Goal: Transaction & Acquisition: Subscribe to service/newsletter

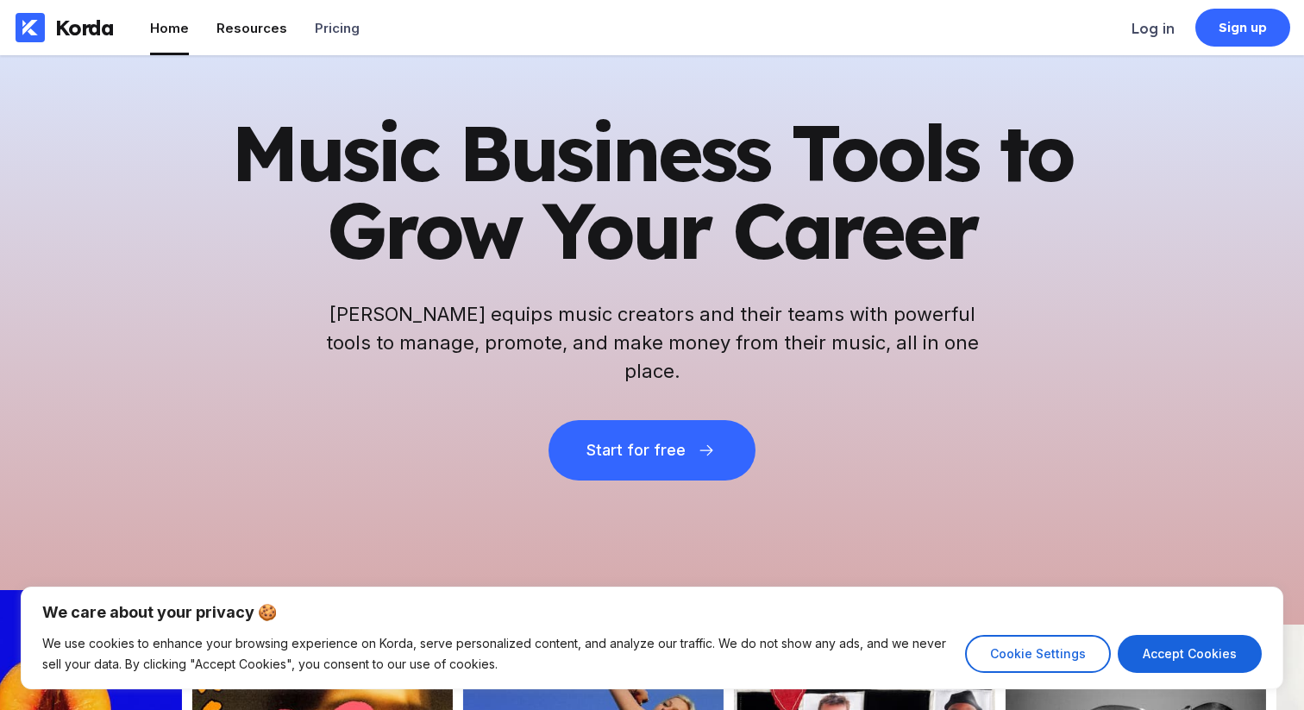
click at [248, 27] on div "Resources" at bounding box center [252, 28] width 71 height 16
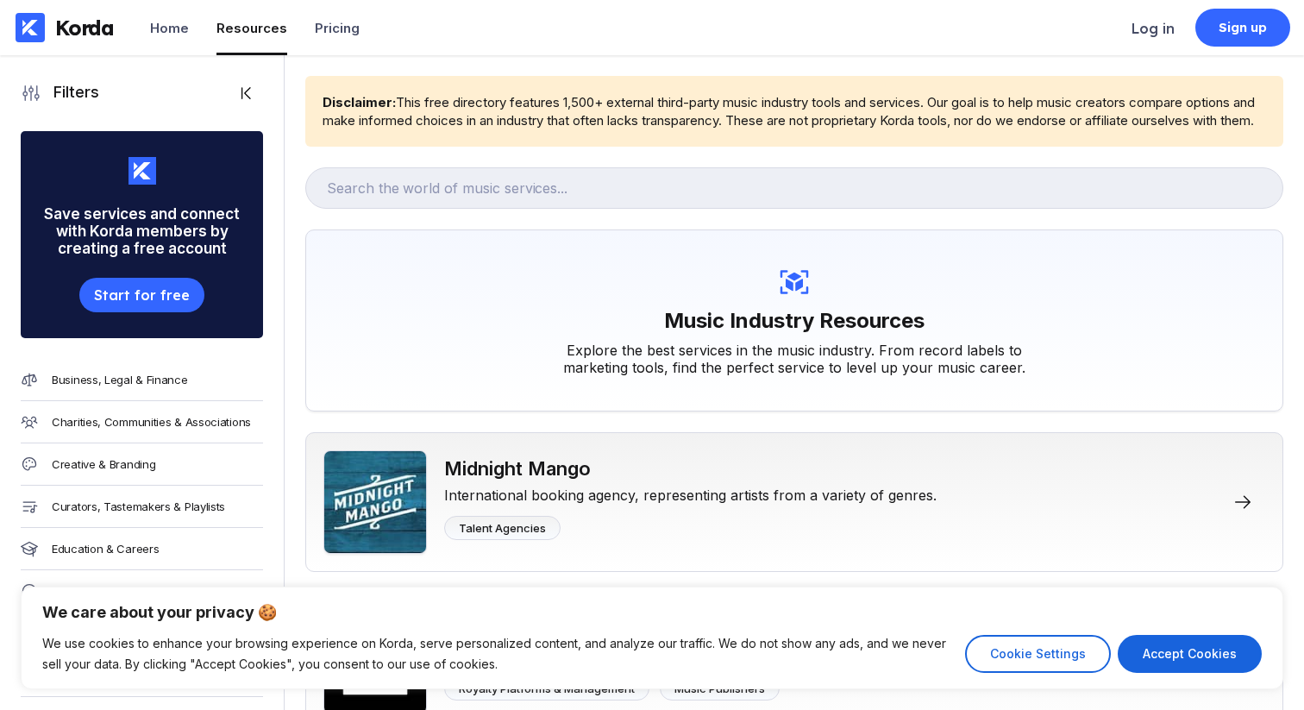
click at [262, 25] on div "Resources" at bounding box center [252, 28] width 71 height 16
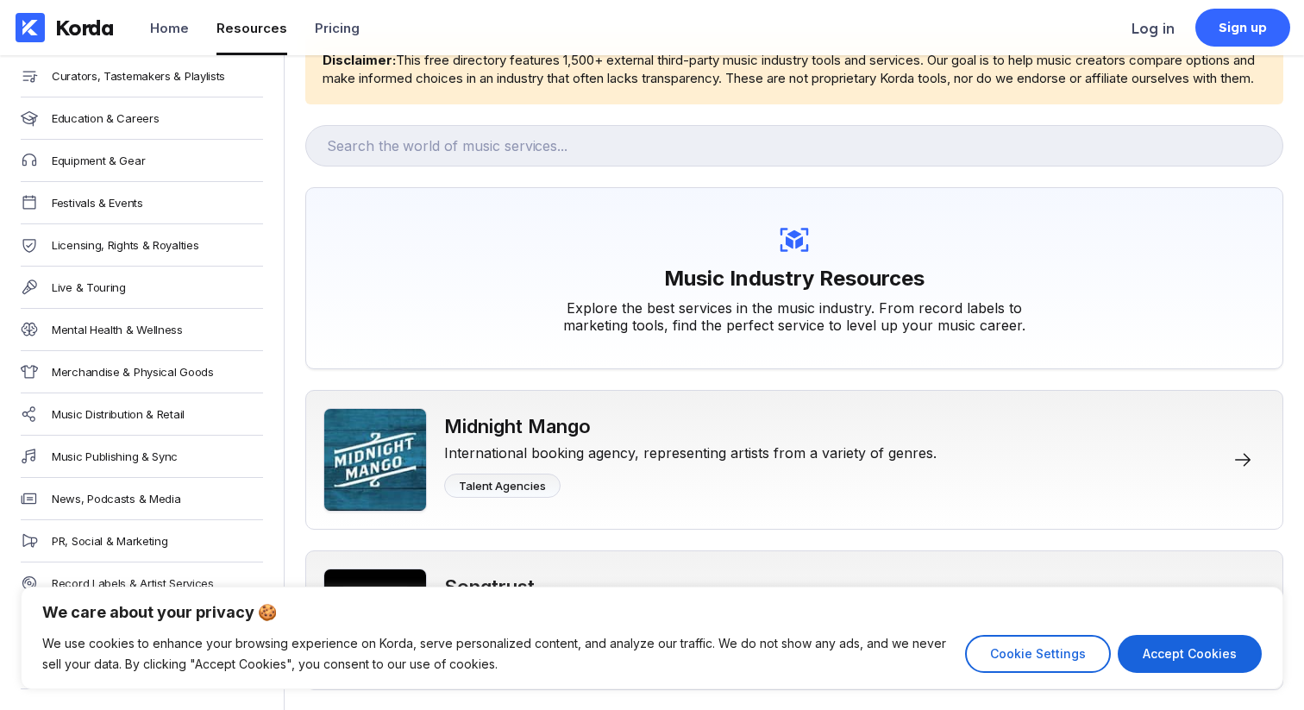
scroll to position [55, 0]
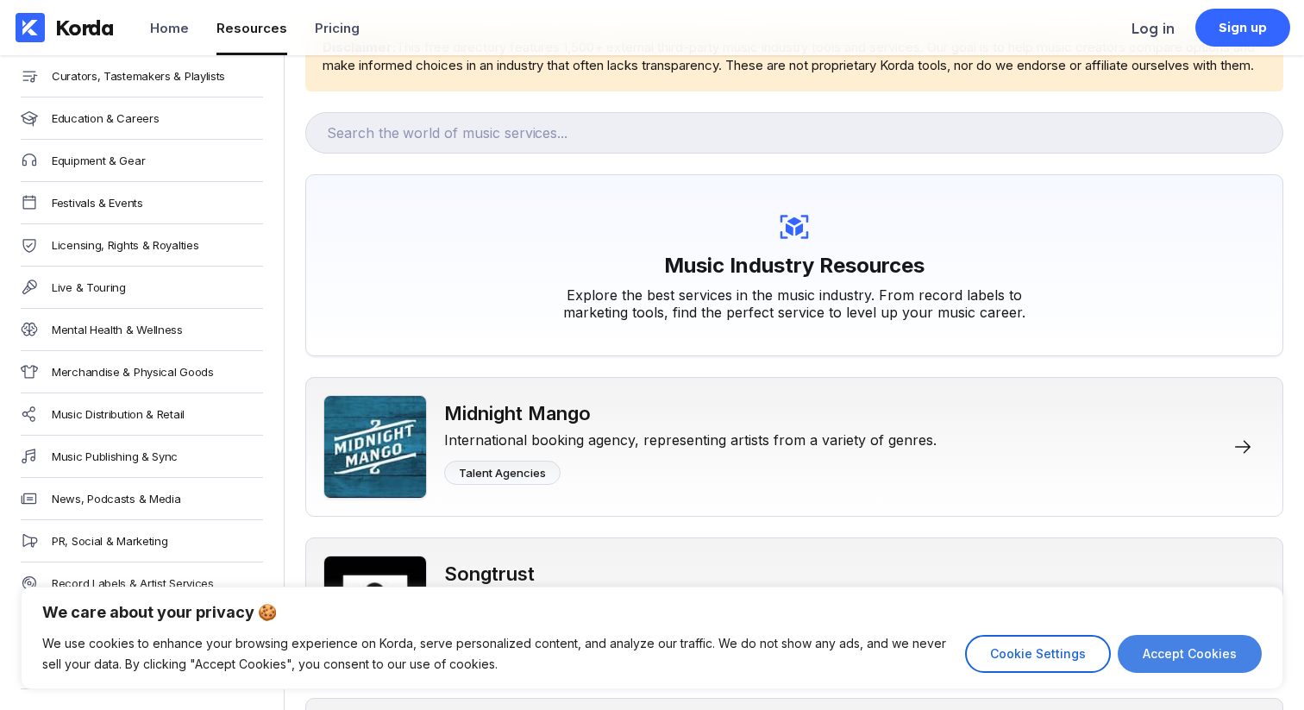
click at [1158, 656] on button "Accept Cookies" at bounding box center [1190, 654] width 144 height 38
checkbox input "true"
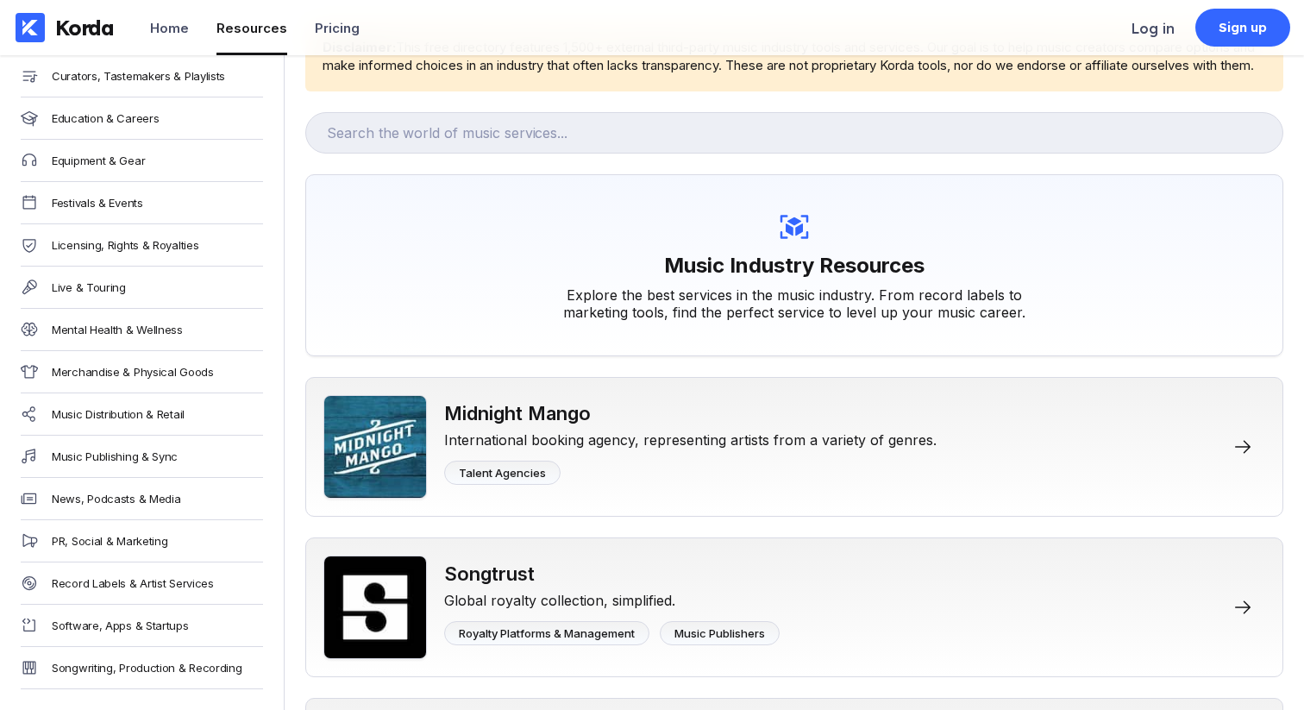
scroll to position [0, 0]
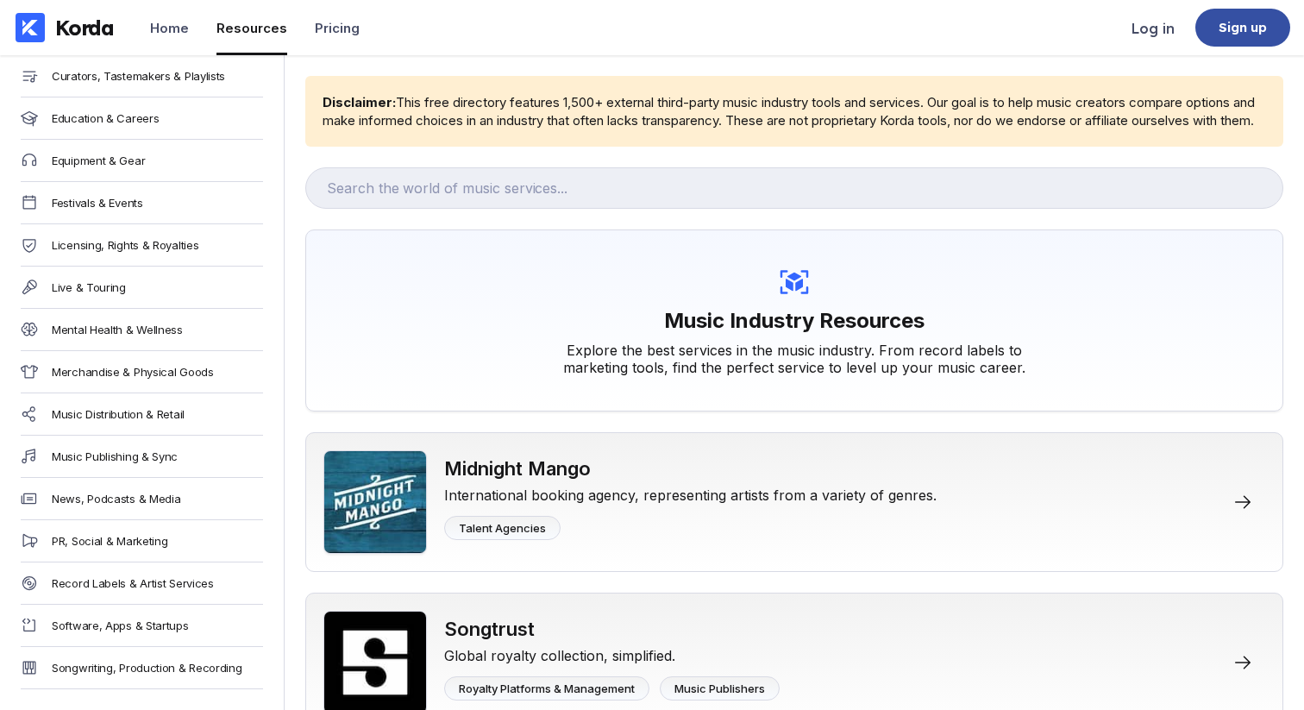
click at [1214, 15] on div "Sign up" at bounding box center [1243, 28] width 95 height 38
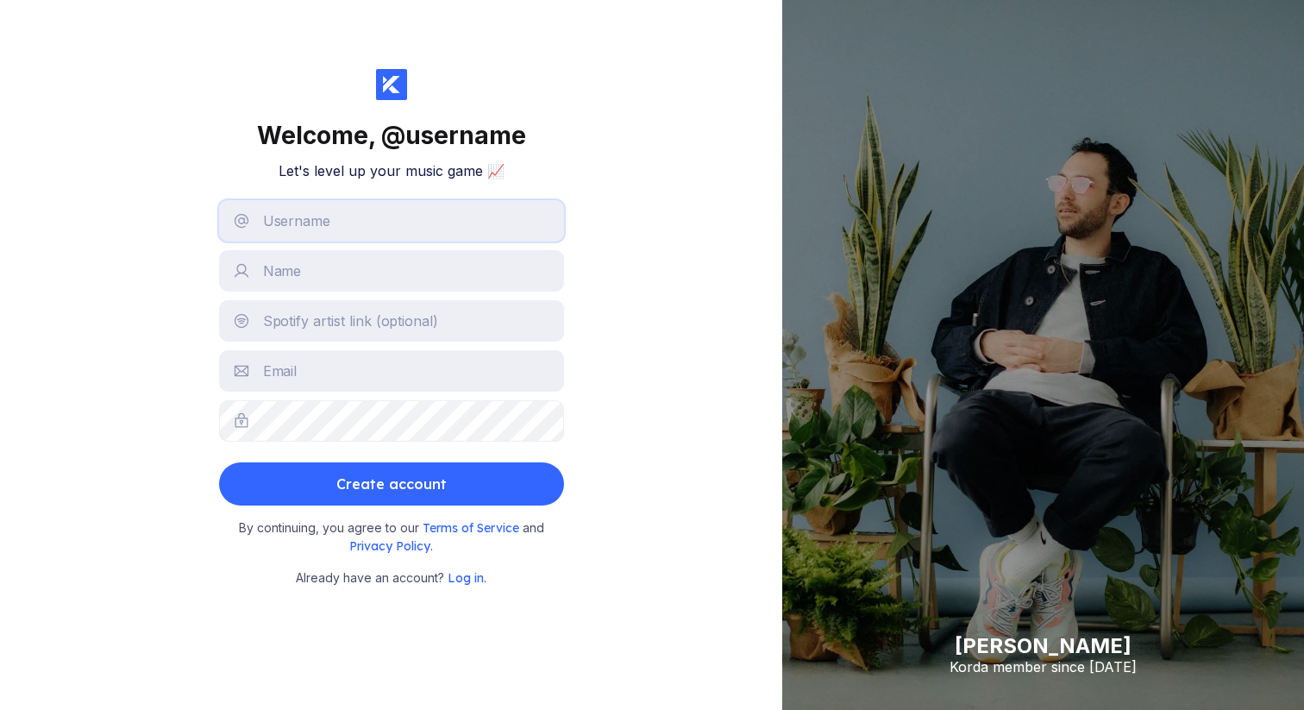
click at [409, 230] on input "text" at bounding box center [391, 220] width 345 height 41
click at [361, 277] on input "text" at bounding box center [391, 270] width 345 height 41
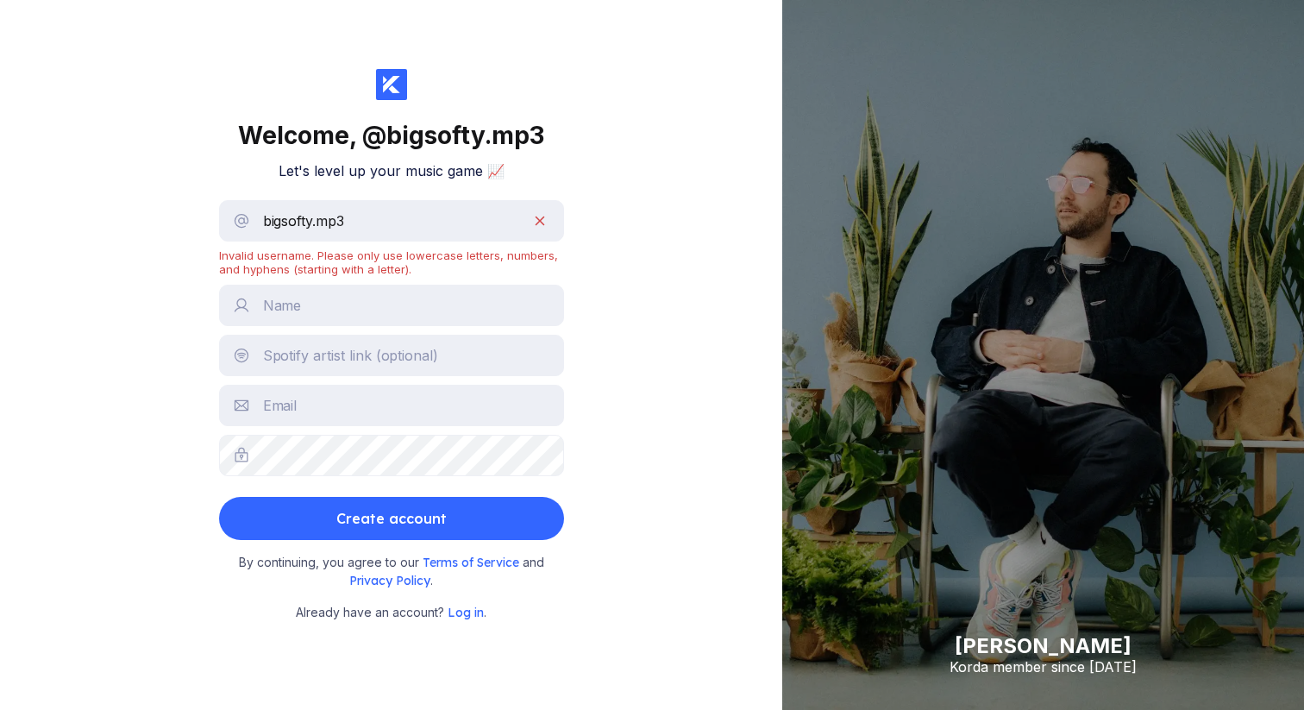
click at [385, 261] on div "Invalid username. Please only use lowercase letters, numbers, and hyphens (star…" at bounding box center [391, 262] width 345 height 28
drag, startPoint x: 394, startPoint y: 224, endPoint x: 317, endPoint y: 226, distance: 77.7
click at [317, 226] on input "bigsofty.mp3" at bounding box center [391, 220] width 345 height 41
type input "bigsofty"
click at [651, 242] on div "Welcome, @ bigsofty Let's level up your music game 📈 bigsofty Invalid username.…" at bounding box center [391, 355] width 783 height 710
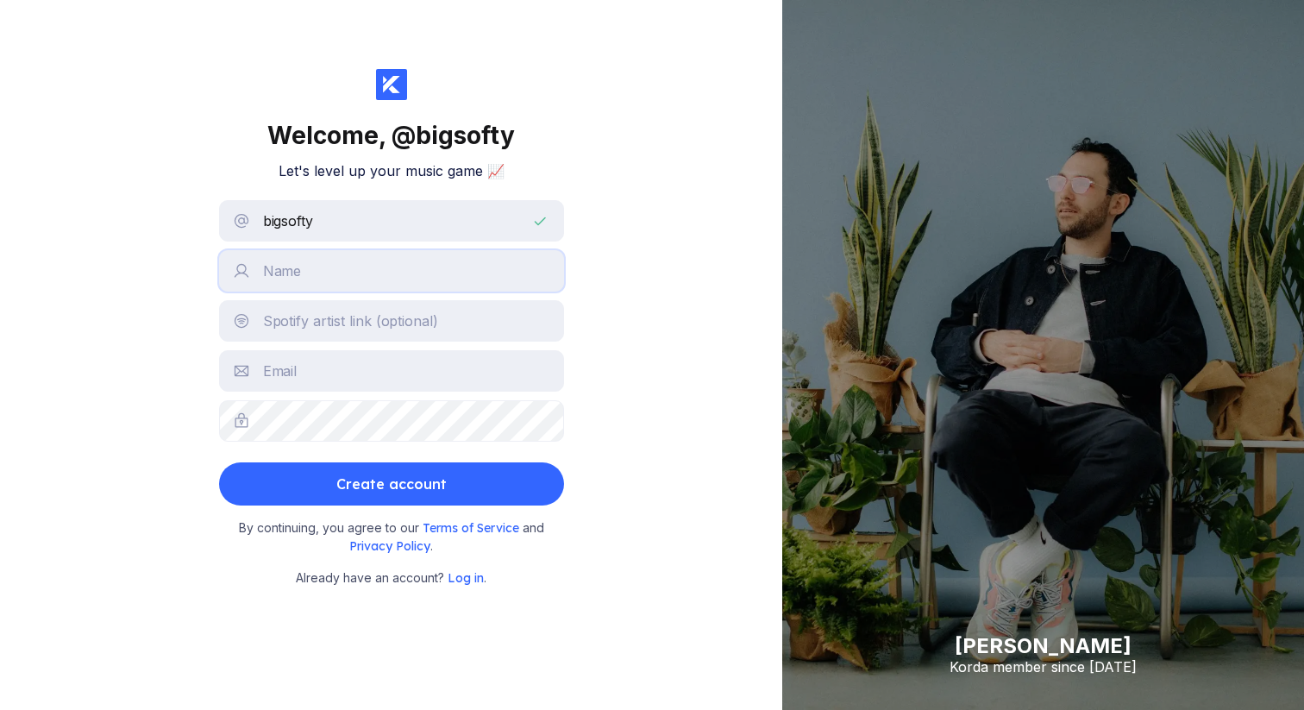
click at [441, 260] on input "text" at bounding box center [391, 270] width 345 height 41
type input "Big Softy"
click at [414, 324] on input "text" at bounding box center [391, 320] width 345 height 41
paste input "[URL][DOMAIN_NAME]"
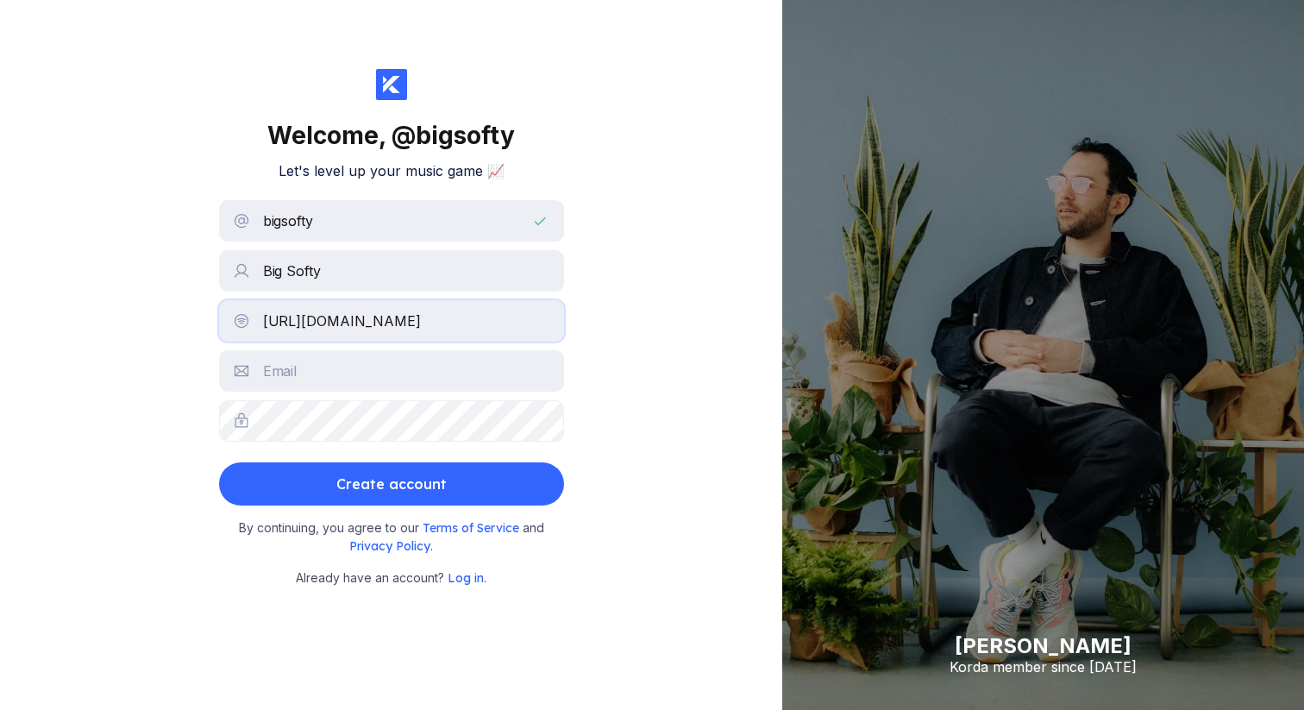
type input "[URL][DOMAIN_NAME]"
click at [348, 380] on input "text" at bounding box center [391, 370] width 345 height 41
type input "[EMAIL_ADDRESS][DOMAIN_NAME]"
click at [219, 462] on button "Create account" at bounding box center [391, 483] width 345 height 43
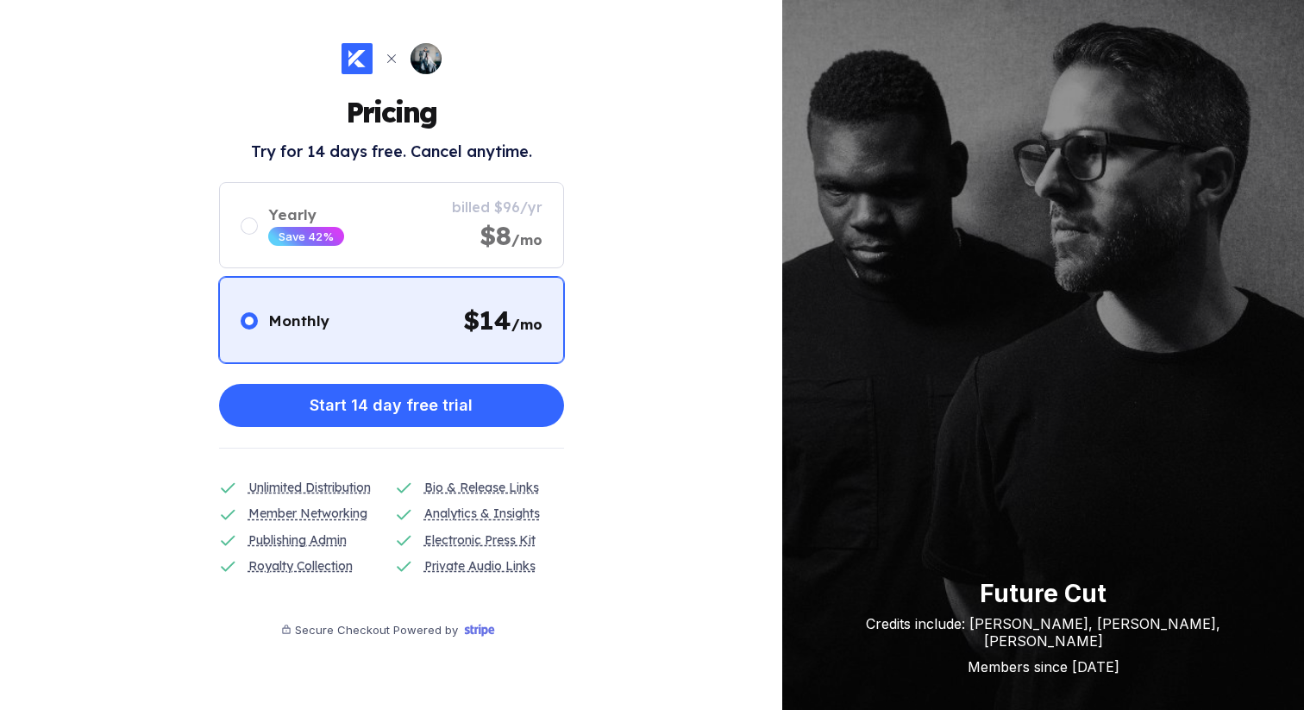
click at [682, 334] on div "Pricing Try for 14 days free. Cancel anytime. Monthly $ 14 /mo Yearly Save 42% …" at bounding box center [391, 355] width 783 height 710
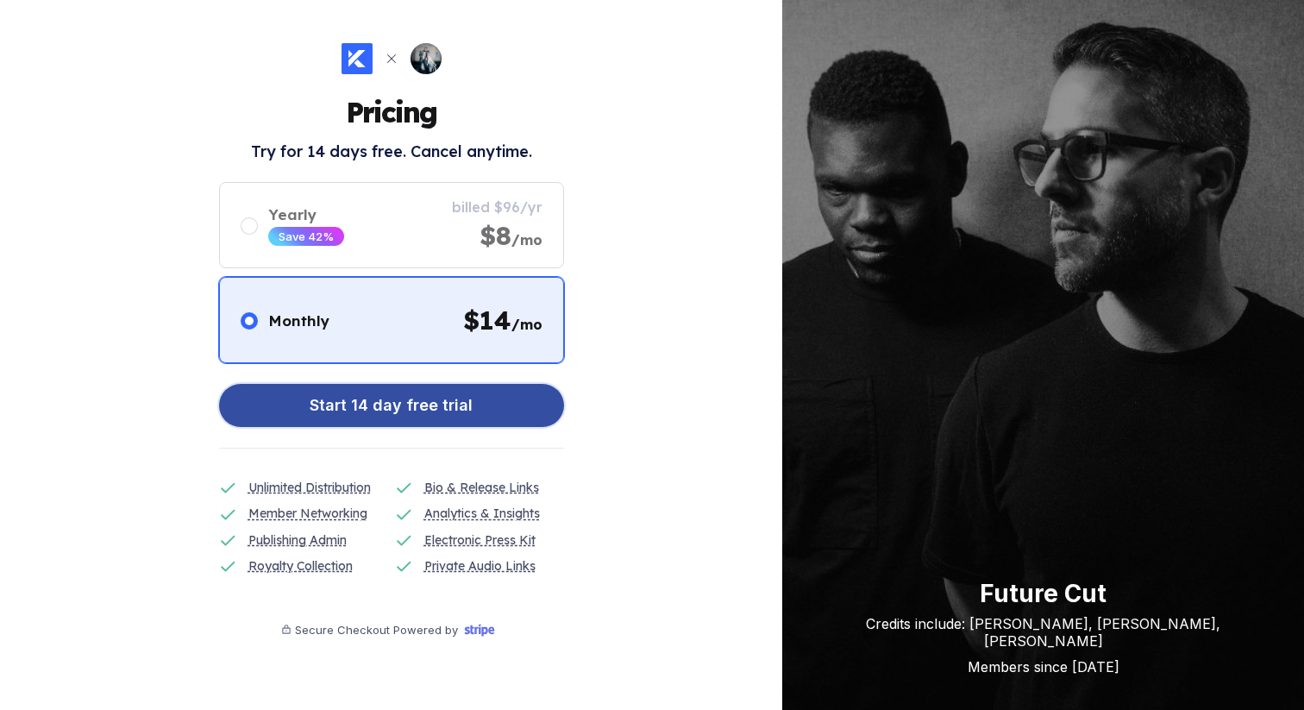
click at [505, 407] on button "Start 14 day free trial" at bounding box center [391, 405] width 345 height 43
